Goal: Task Accomplishment & Management: Use online tool/utility

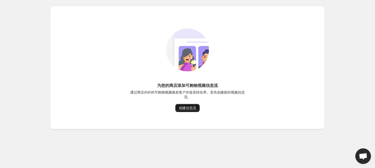
click at [190, 111] on button "创建信息流" at bounding box center [187, 108] width 24 height 8
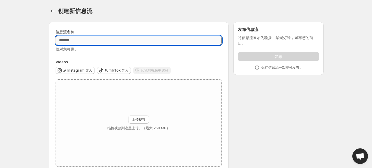
click at [114, 38] on input "信息流名称" at bounding box center [139, 40] width 166 height 9
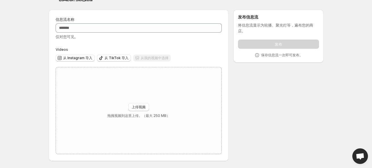
click link "视频" at bounding box center [0, 0] width 0 height 0
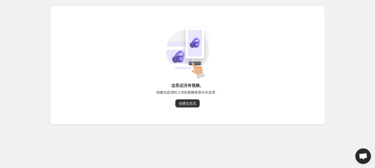
click link "设置" at bounding box center [0, 0] width 0 height 0
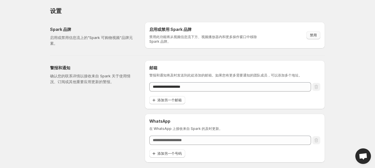
click at [312, 36] on span "禁用" at bounding box center [313, 35] width 7 height 5
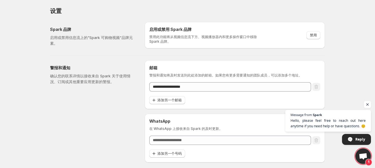
click at [368, 103] on span "Open chat" at bounding box center [367, 104] width 7 height 7
